Goal: Information Seeking & Learning: Understand process/instructions

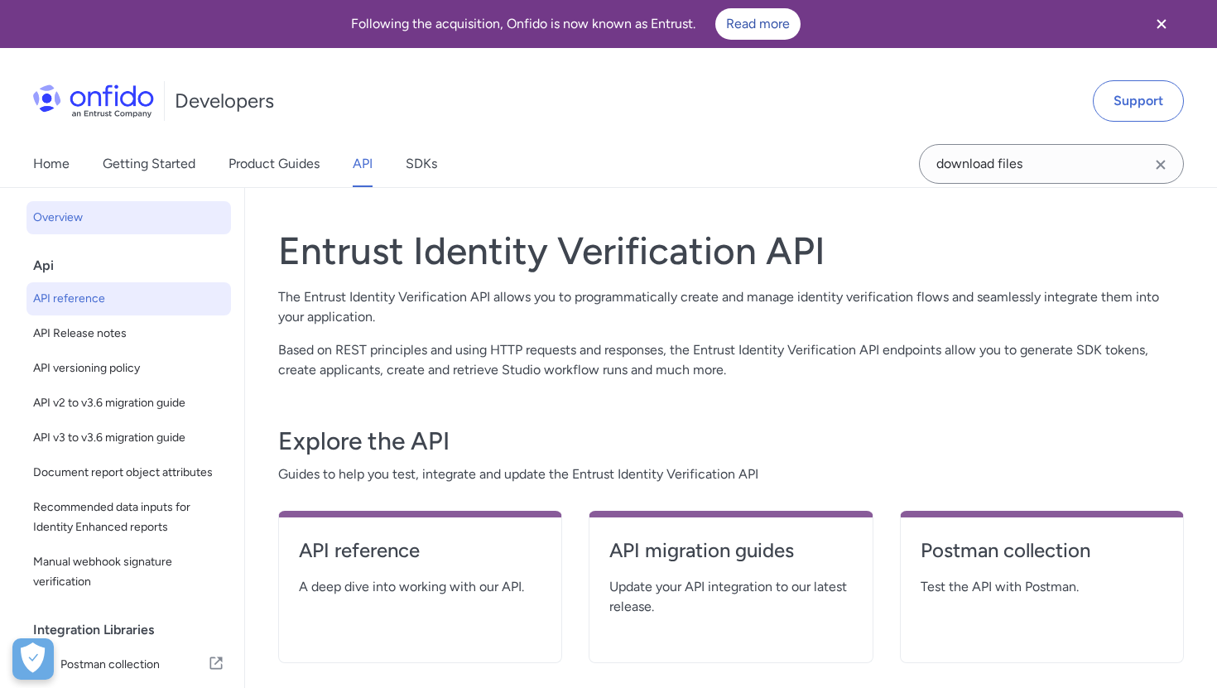
click at [124, 300] on span "API reference" at bounding box center [128, 299] width 191 height 20
select select "http"
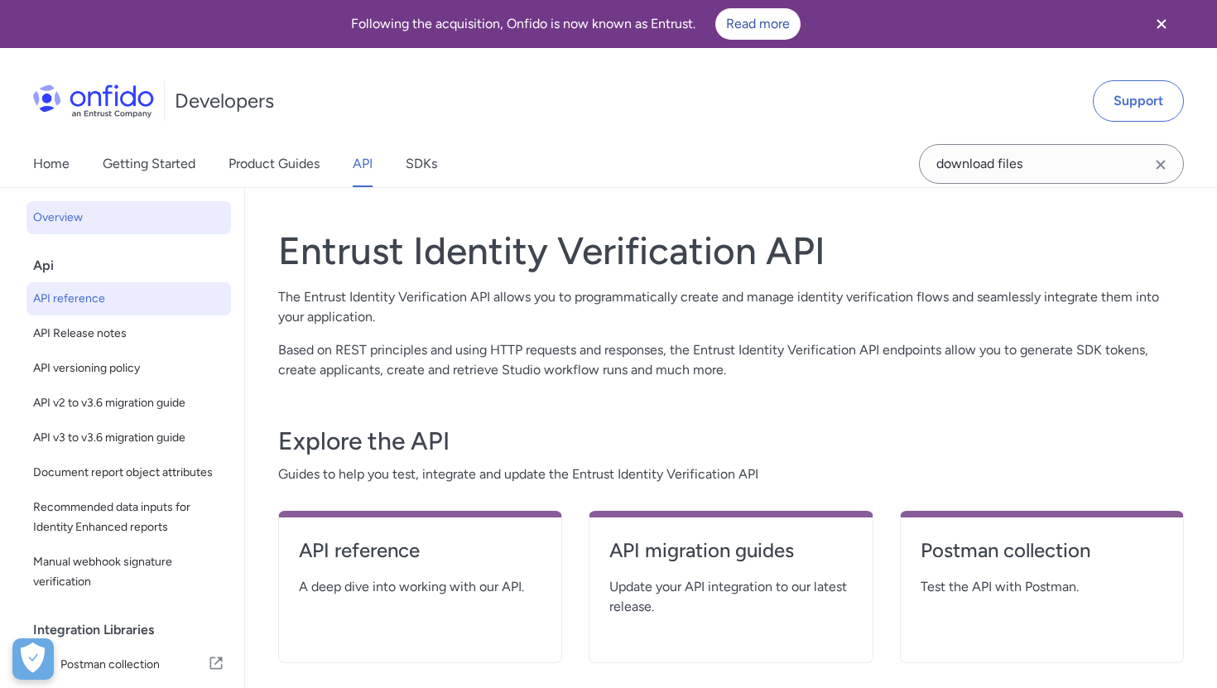
select select "http"
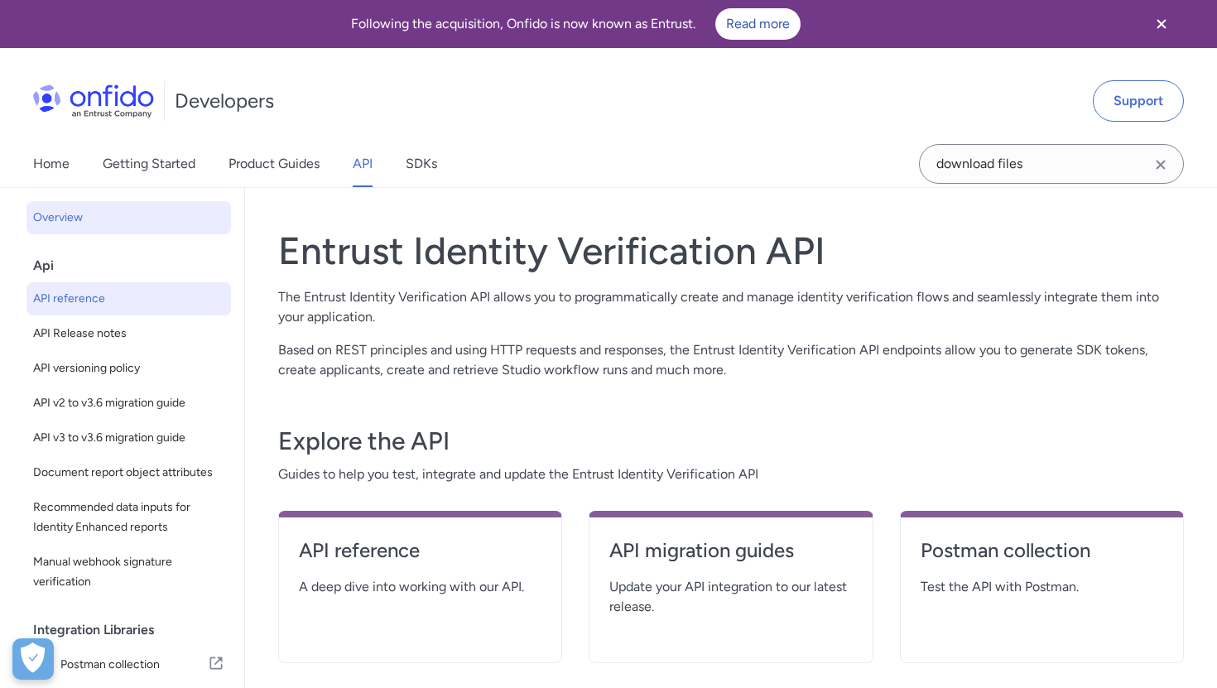
select select "http"
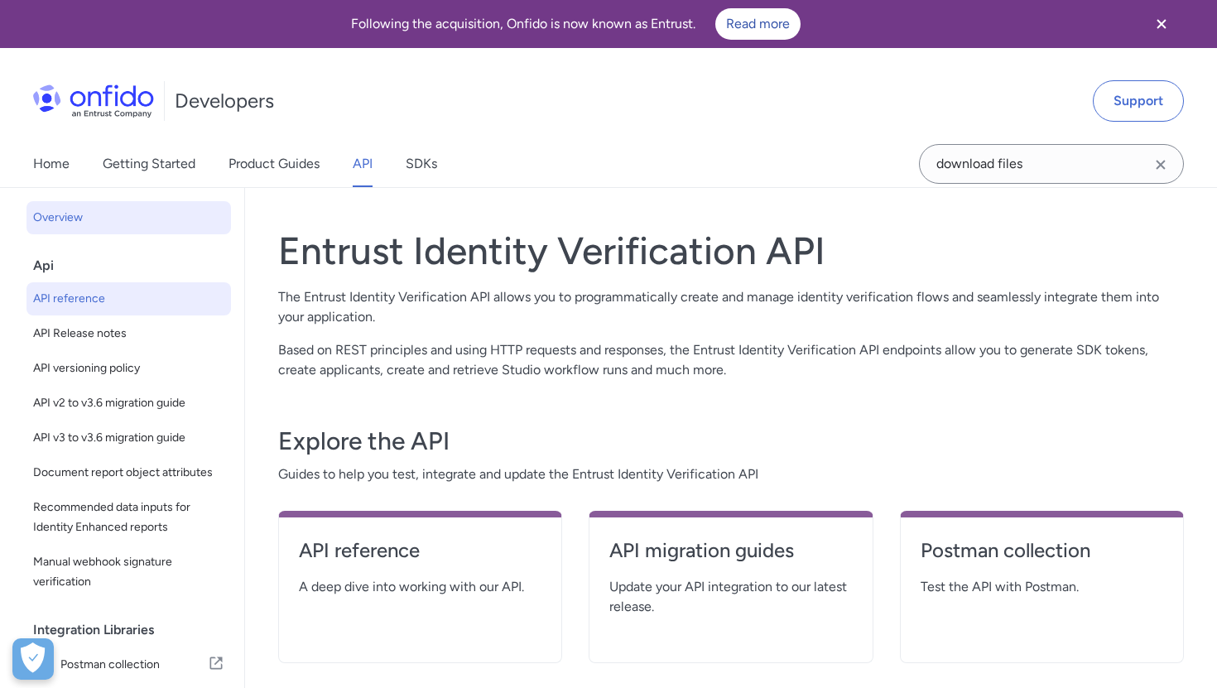
select select "http"
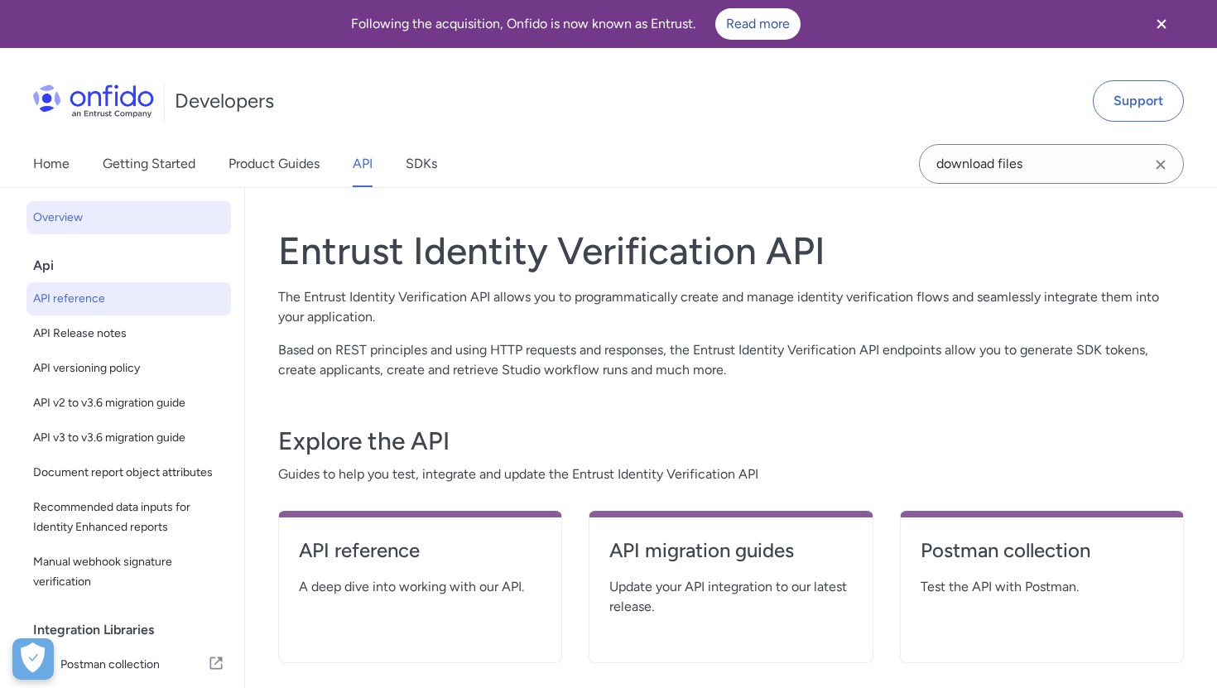
select select "http"
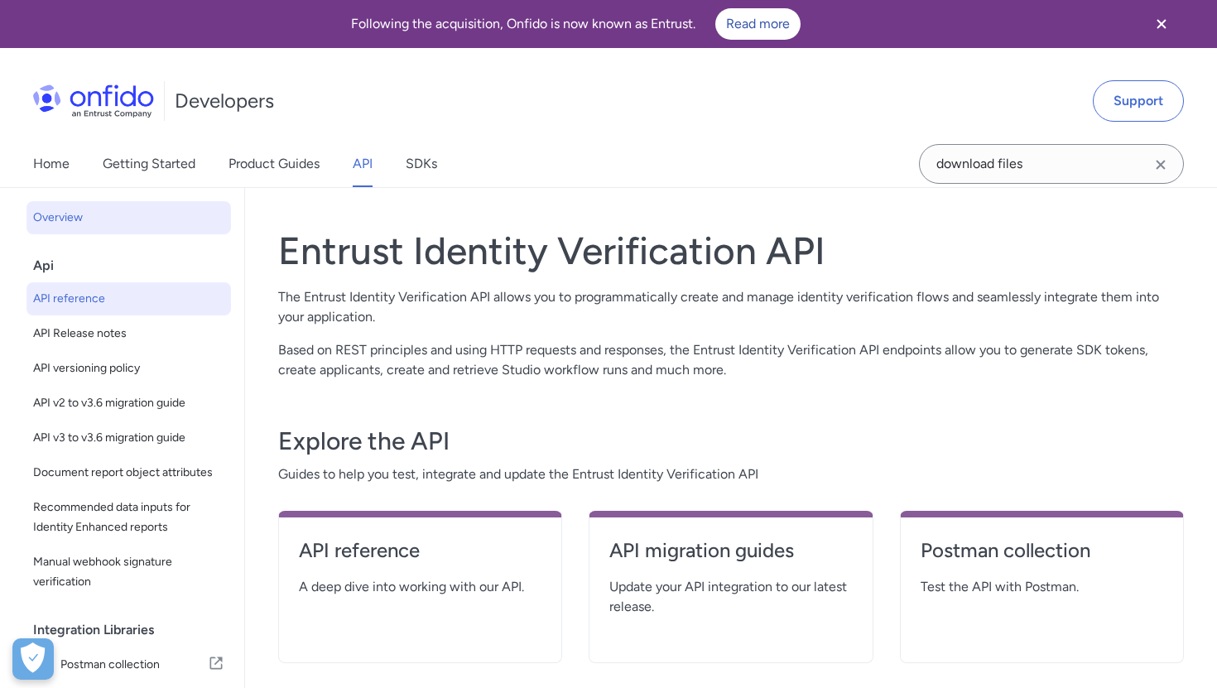
select select "http"
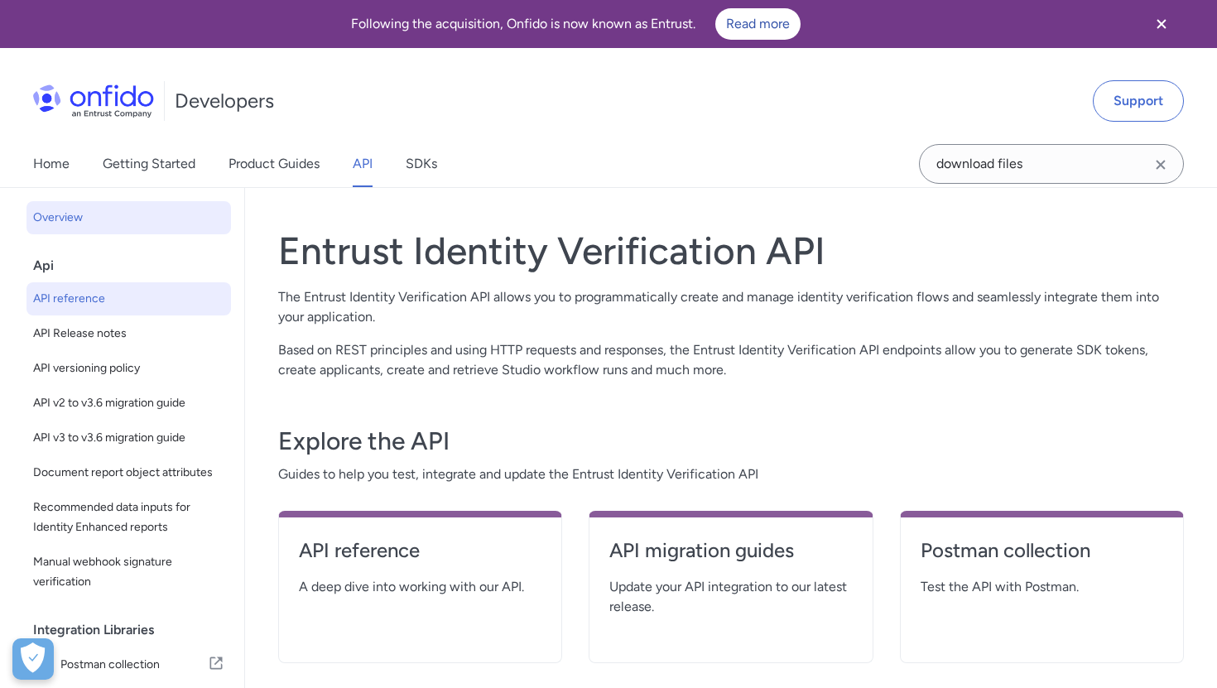
select select "http"
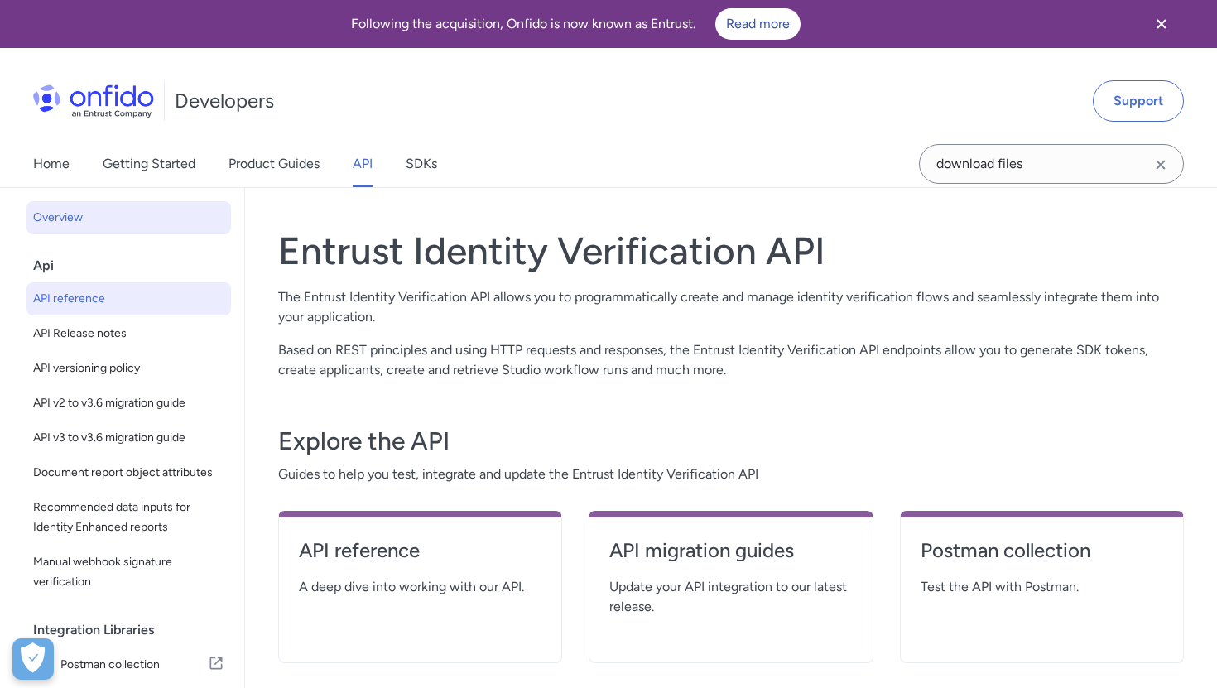
select select "http"
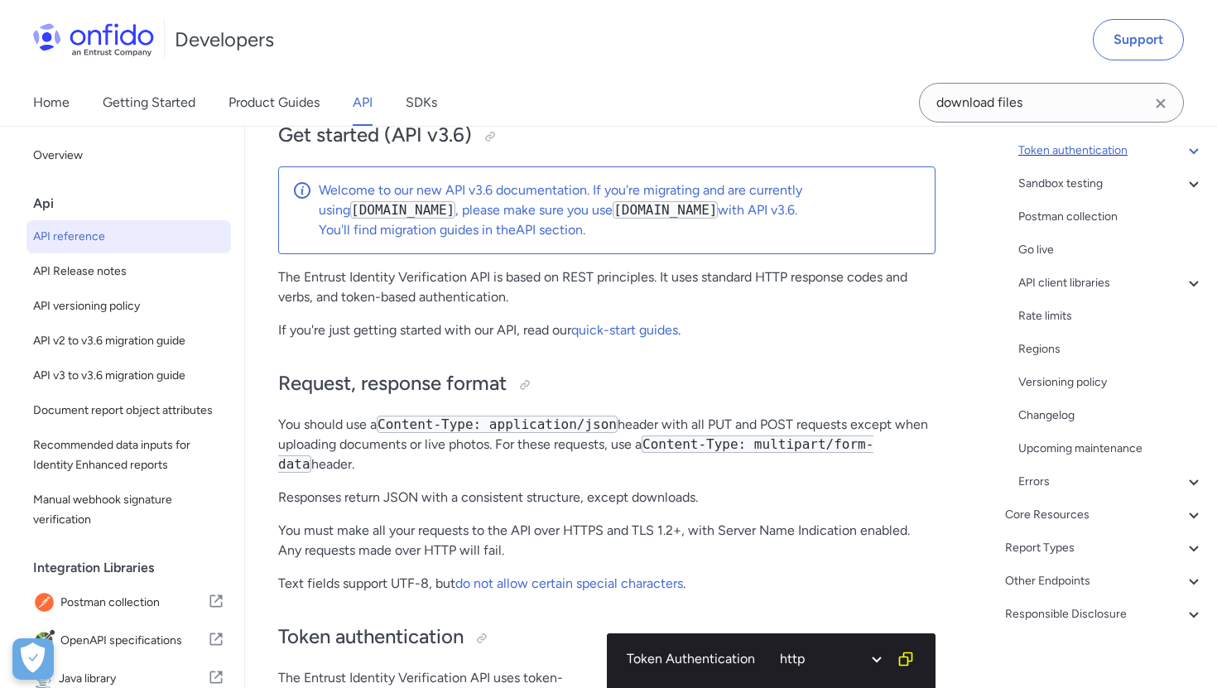
scroll to position [226, 0]
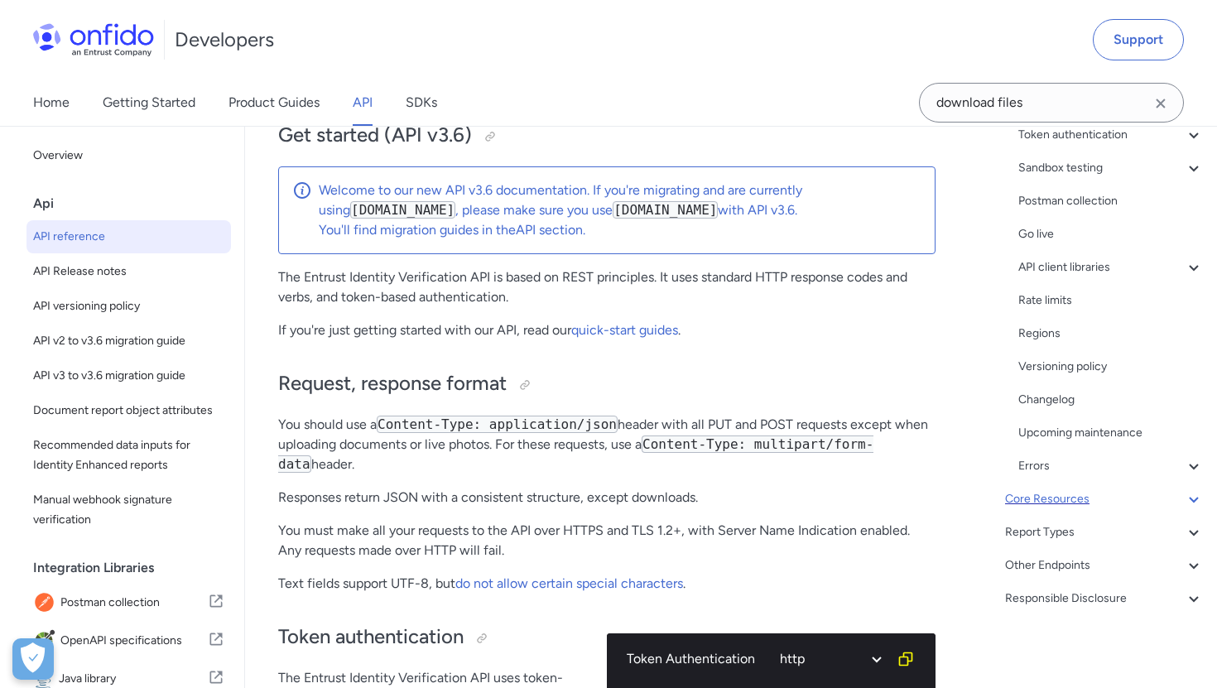
click at [1046, 504] on div "Core Resources" at bounding box center [1104, 499] width 199 height 20
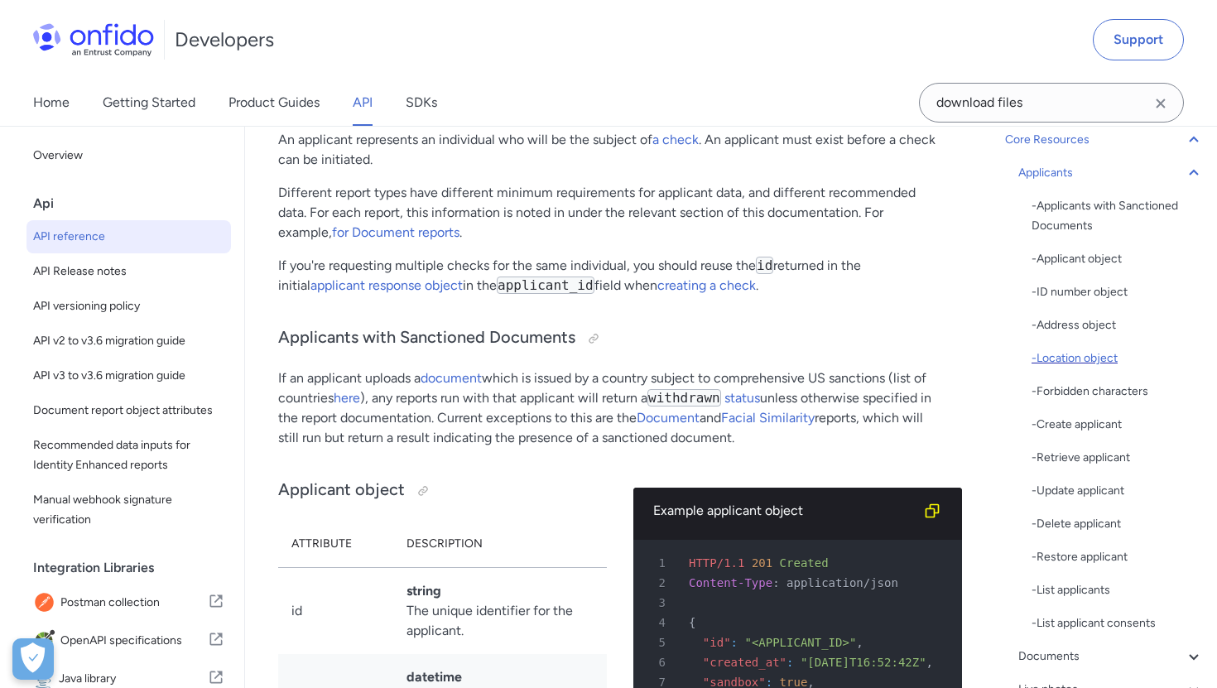
scroll to position [153, 0]
click at [1037, 171] on div "Applicants" at bounding box center [1110, 175] width 185 height 20
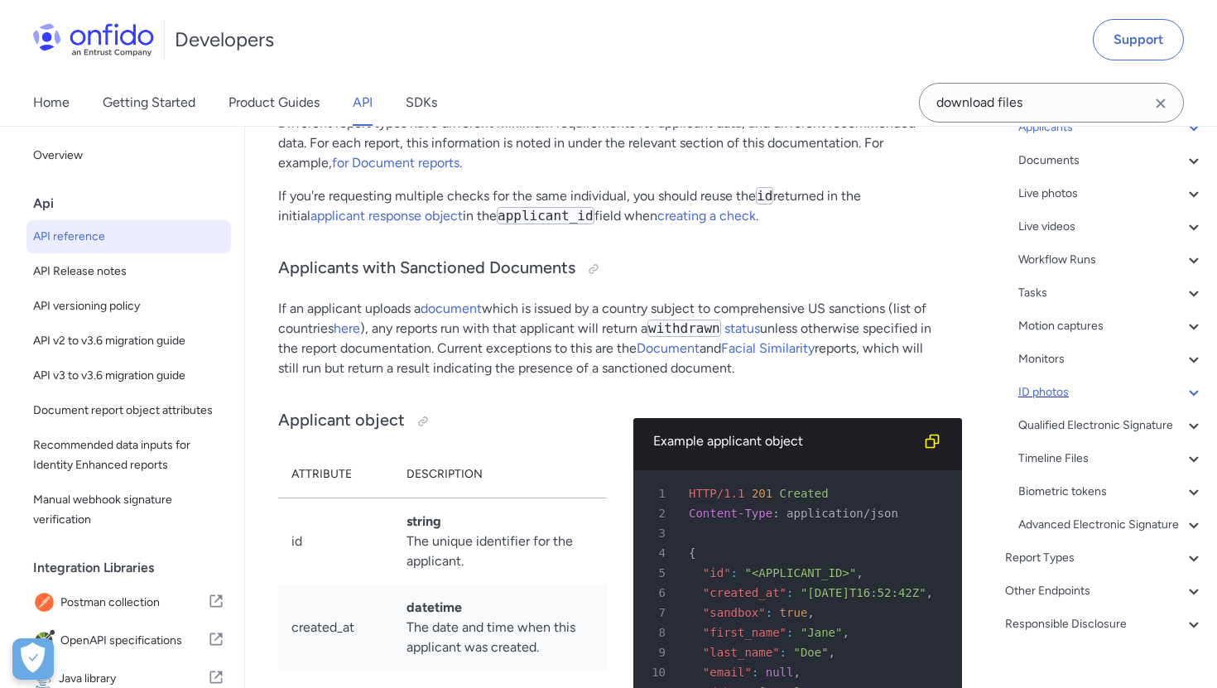
scroll to position [226, 0]
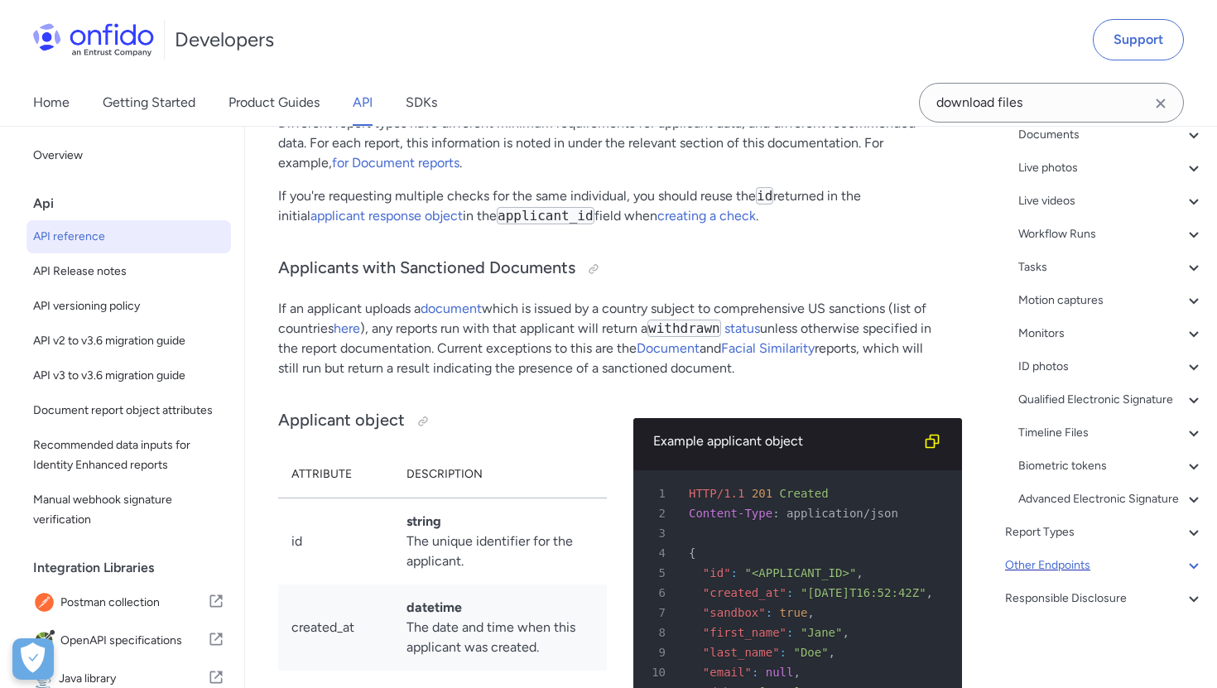
click at [1053, 570] on div "Other Endpoints" at bounding box center [1104, 566] width 199 height 20
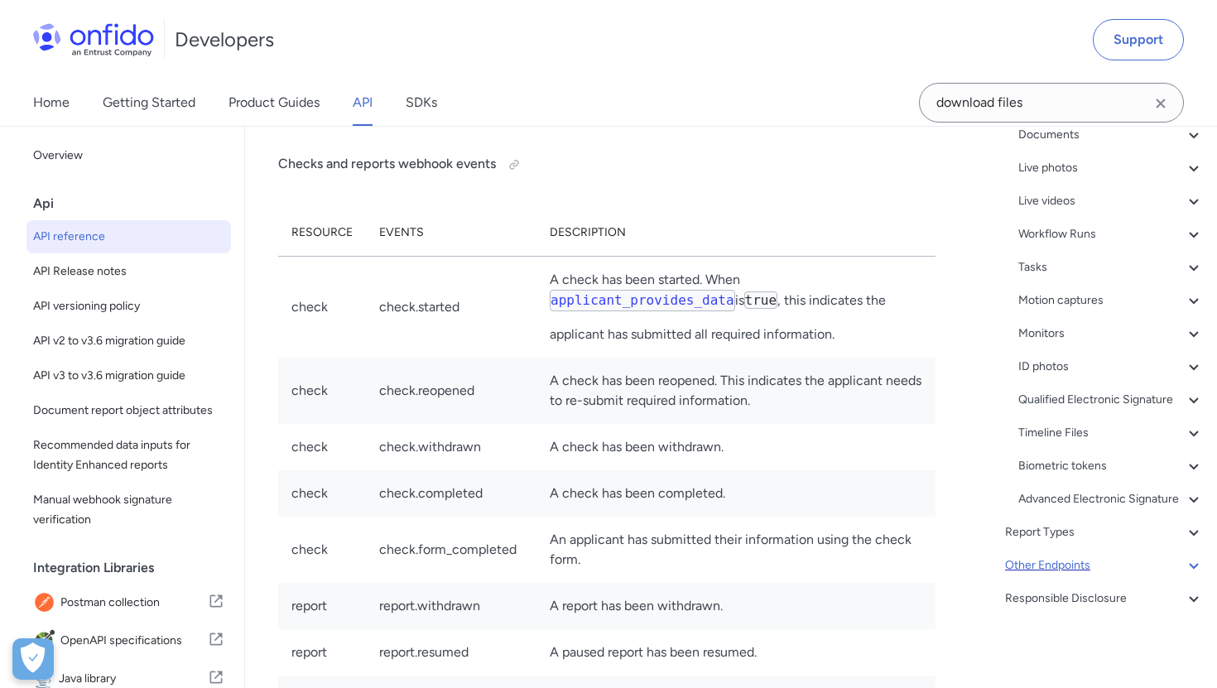
scroll to position [180, 0]
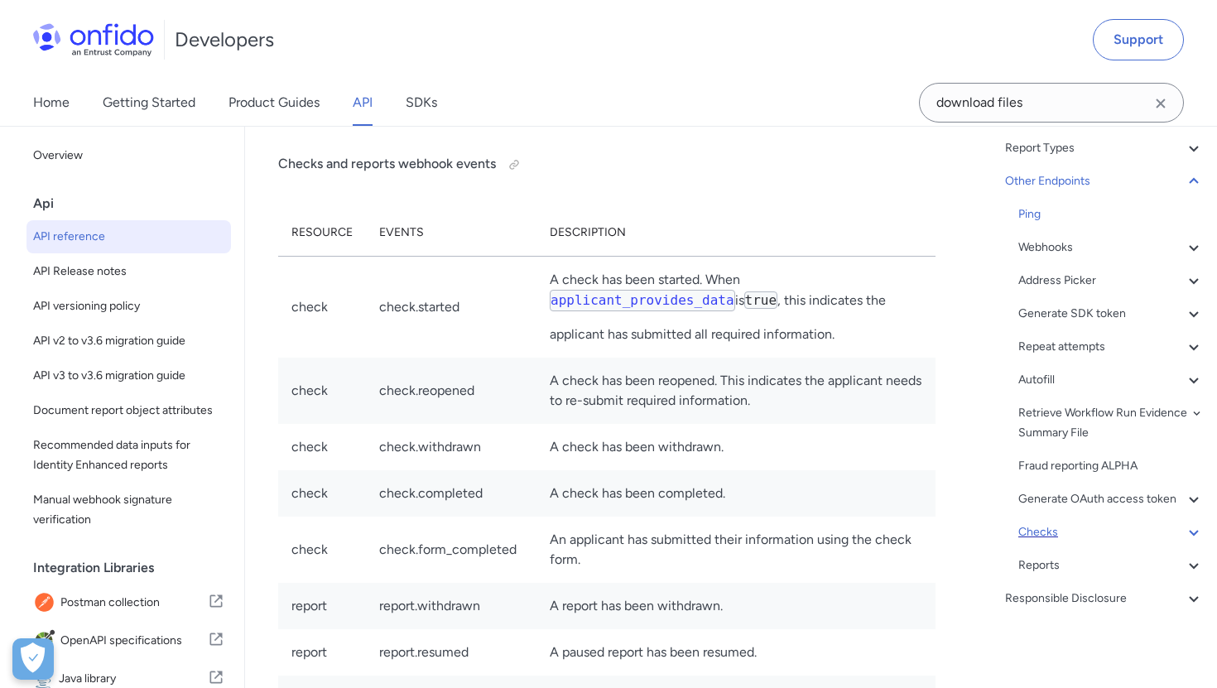
click at [1046, 536] on div "Checks" at bounding box center [1110, 532] width 185 height 20
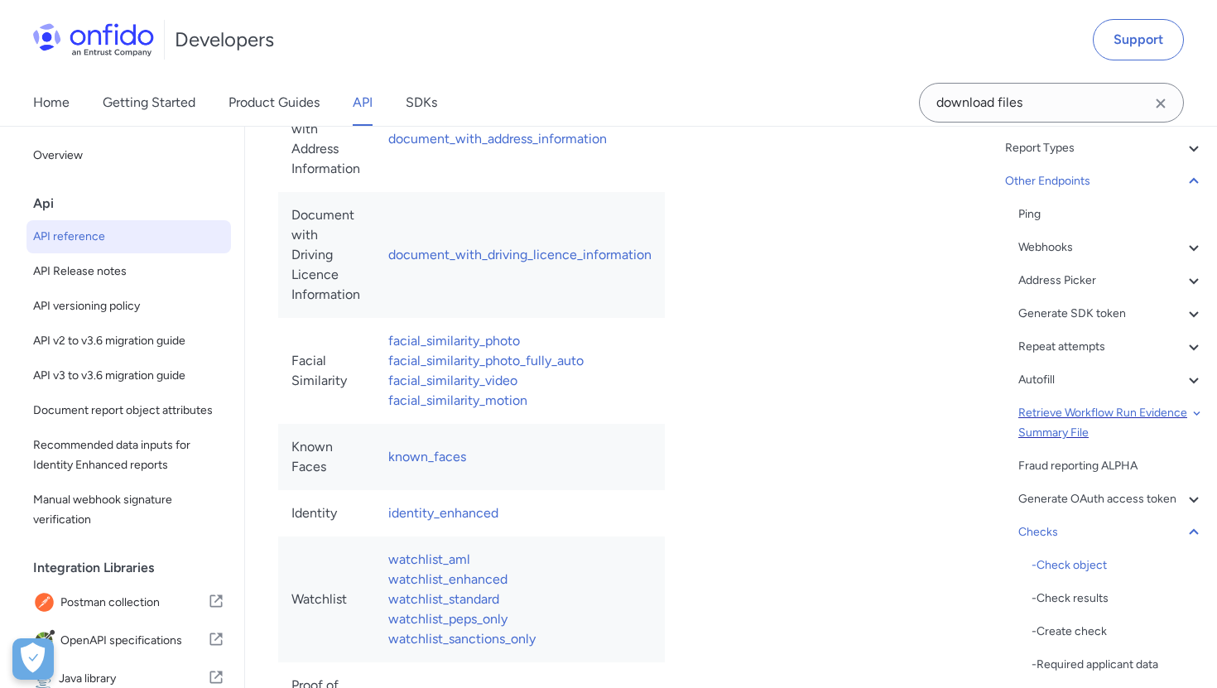
scroll to position [184688, 0]
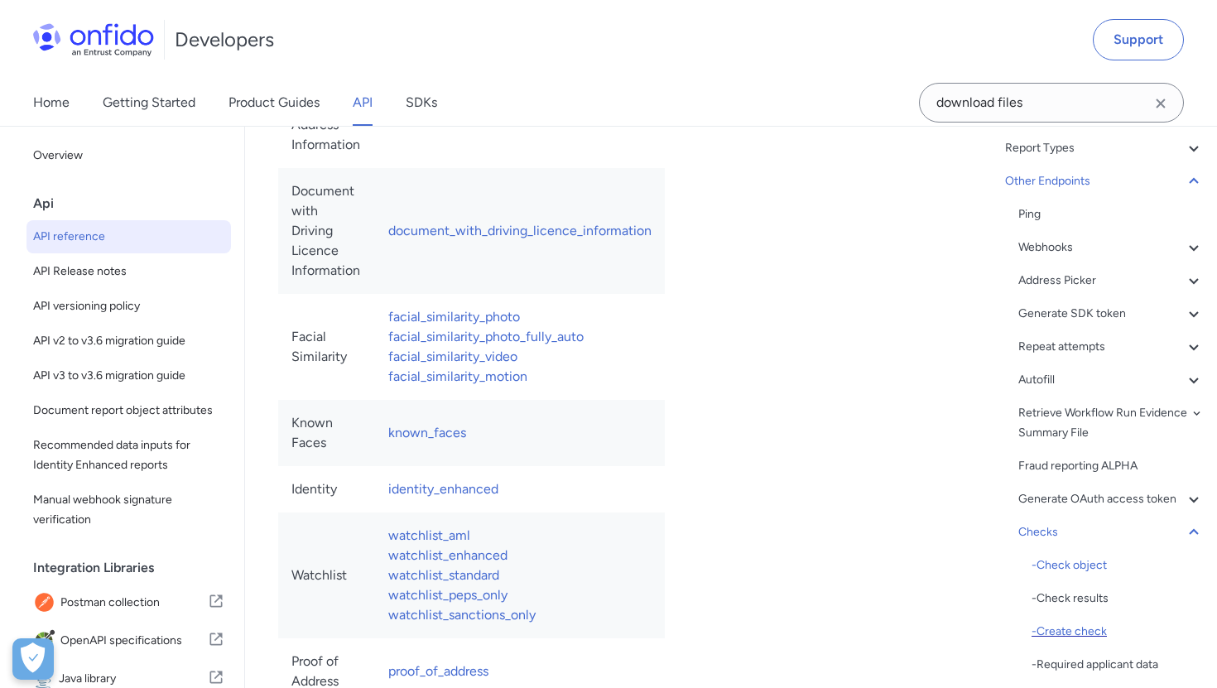
click at [1066, 626] on div "- Create check" at bounding box center [1118, 632] width 172 height 20
